Goal: Transaction & Acquisition: Purchase product/service

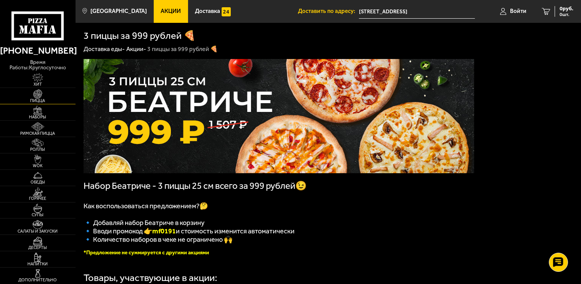
click at [36, 91] on img at bounding box center [37, 94] width 23 height 9
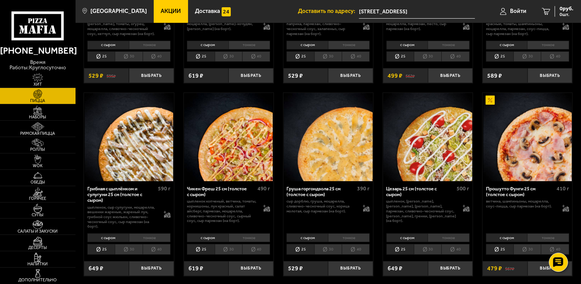
scroll to position [203, 0]
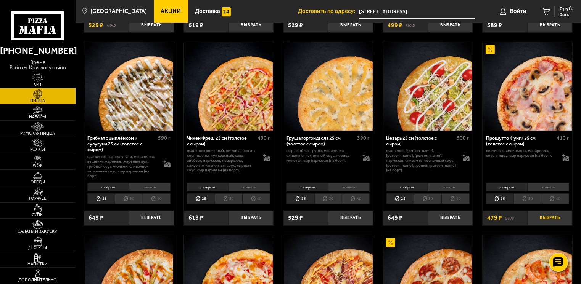
click at [549, 211] on button "Выбрать" at bounding box center [549, 218] width 45 height 15
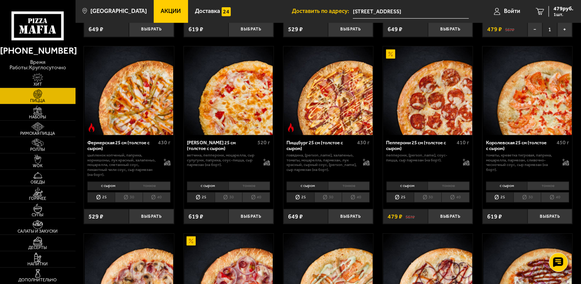
scroll to position [406, 0]
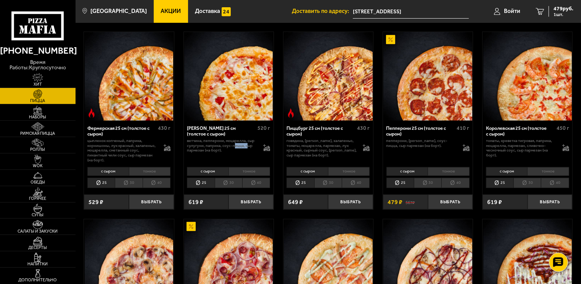
drag, startPoint x: 233, startPoint y: 147, endPoint x: 247, endPoint y: 147, distance: 14.5
click at [247, 147] on p "ветчина, пепперони, моцарелла, сыр сулугуни, паприка, соус-пицца, сыр пармезан …" at bounding box center [222, 146] width 70 height 14
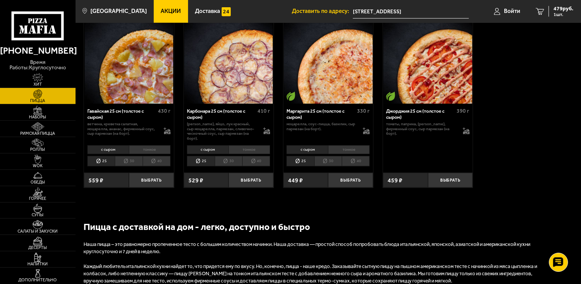
scroll to position [935, 0]
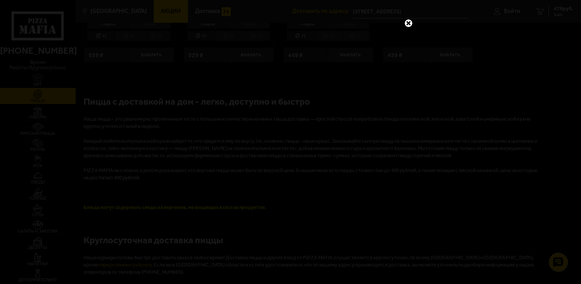
drag, startPoint x: 460, startPoint y: 97, endPoint x: 410, endPoint y: 69, distance: 57.3
click at [458, 96] on div at bounding box center [290, 142] width 581 height 284
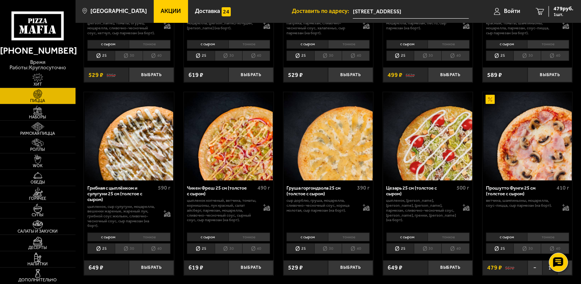
scroll to position [44, 0]
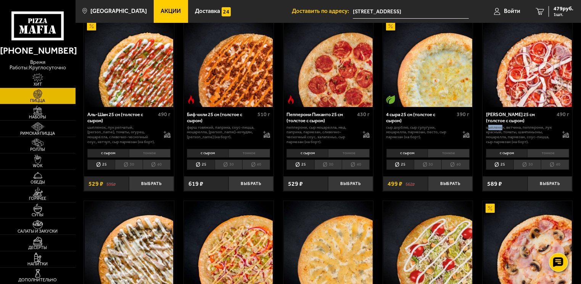
drag, startPoint x: 489, startPoint y: 129, endPoint x: 501, endPoint y: 127, distance: 12.3
click at [501, 127] on p "цыпленок, ветчина, пепперони, лук красный, томаты, шампиньоны, моцарелла, парме…" at bounding box center [521, 134] width 70 height 19
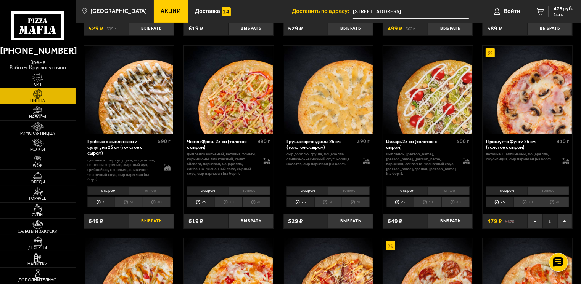
click at [156, 227] on button "Выбрать" at bounding box center [151, 221] width 45 height 15
click at [551, 8] on span "1128 руб." at bounding box center [561, 8] width 23 height 5
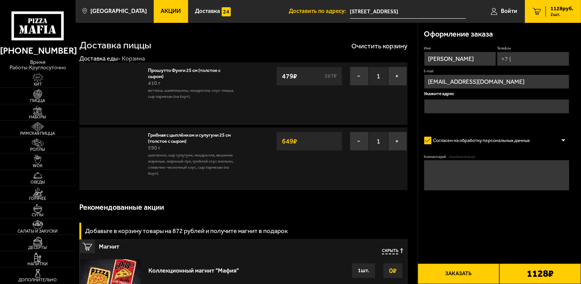
type input "[STREET_ADDRESS]"
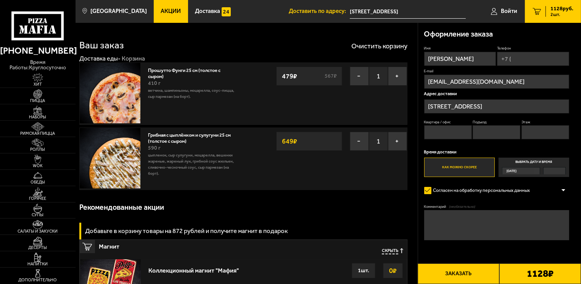
click at [530, 61] on input "Телефон" at bounding box center [533, 59] width 72 height 14
type input "[PHONE_NUMBER]"
type input "93"
type input "1"
type input "11"
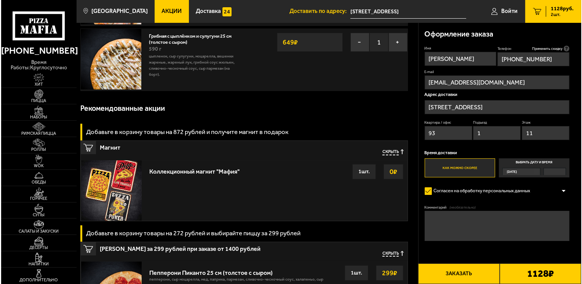
scroll to position [101, 0]
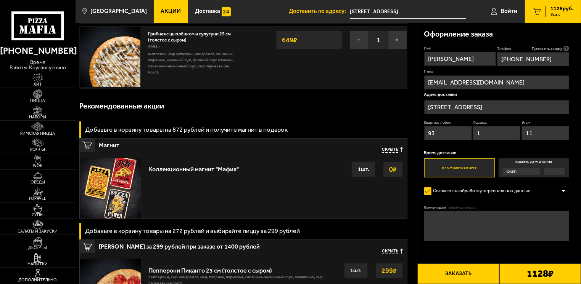
click at [471, 273] on button "Заказать" at bounding box center [458, 274] width 82 height 21
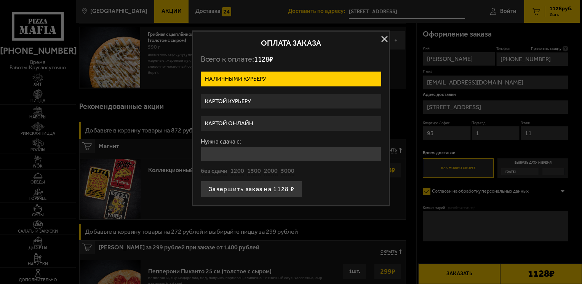
click at [262, 80] on label "Наличными курьеру" at bounding box center [291, 79] width 181 height 15
click at [0, 0] on input "Наличными курьеру" at bounding box center [0, 0] width 0 height 0
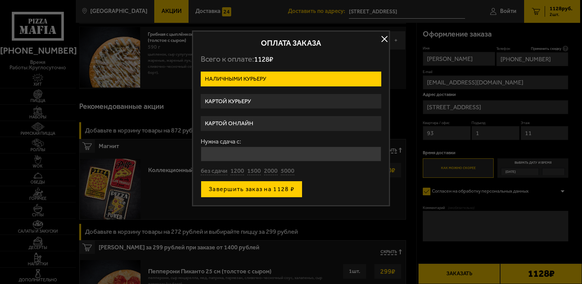
click at [273, 191] on button "Завершить заказ на 1128 ₽" at bounding box center [252, 189] width 102 height 17
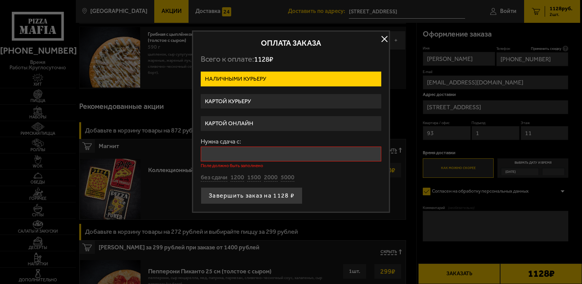
click at [258, 156] on input "Нужна сдача с:" at bounding box center [291, 154] width 181 height 15
drag, startPoint x: 372, startPoint y: 199, endPoint x: 347, endPoint y: 193, distance: 26.3
click at [372, 199] on div "Завершить заказ на 1128 ₽" at bounding box center [291, 196] width 181 height 17
click at [209, 177] on button "без сдачи" at bounding box center [214, 178] width 27 height 8
type input "0"
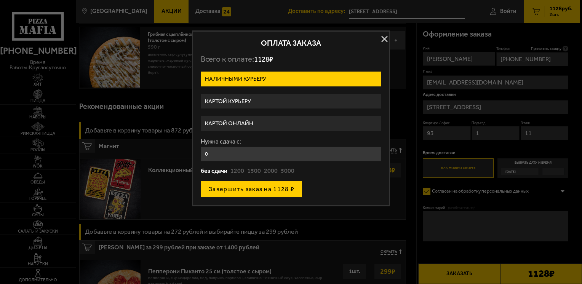
click at [228, 191] on button "Завершить заказ на 1128 ₽" at bounding box center [252, 189] width 102 height 17
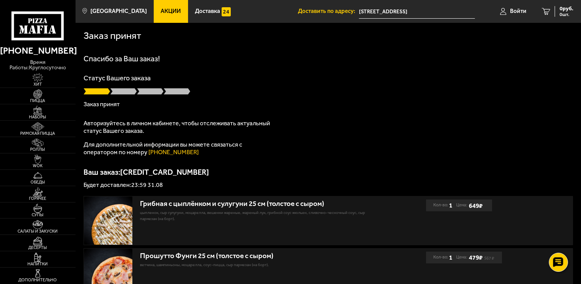
click at [261, 105] on p "Заказ принят" at bounding box center [327, 104] width 489 height 6
drag, startPoint x: 221, startPoint y: 124, endPoint x: 231, endPoint y: 123, distance: 9.7
click at [231, 123] on p "Авторизуйтесь в личном кабинете, чтобы отслеживать актуальный статус Вашего зак…" at bounding box center [178, 127] width 191 height 15
drag, startPoint x: 231, startPoint y: 123, endPoint x: 265, endPoint y: 124, distance: 34.3
click at [265, 124] on p "Авторизуйтесь в личном кабинете, чтобы отслеживать актуальный статус Вашего зак…" at bounding box center [178, 127] width 191 height 15
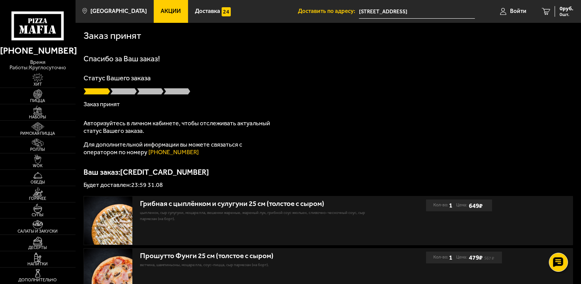
click at [265, 124] on p "Авторизуйтесь в личном кабинете, чтобы отслеживать актуальный статус Вашего зак…" at bounding box center [178, 127] width 191 height 15
